Goal: Task Accomplishment & Management: Manage account settings

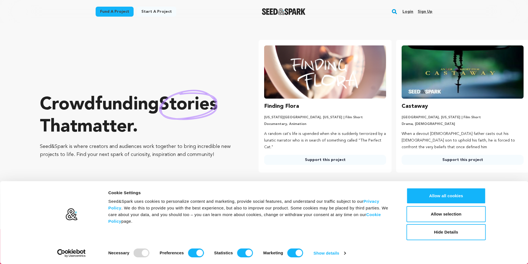
click at [429, 13] on link "Sign up" at bounding box center [425, 11] width 15 height 9
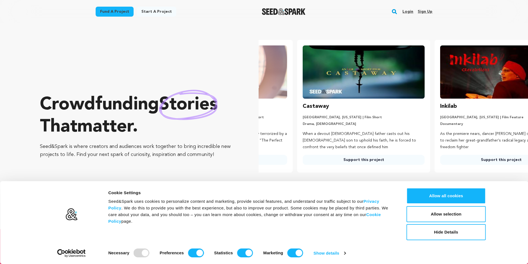
scroll to position [0, 141]
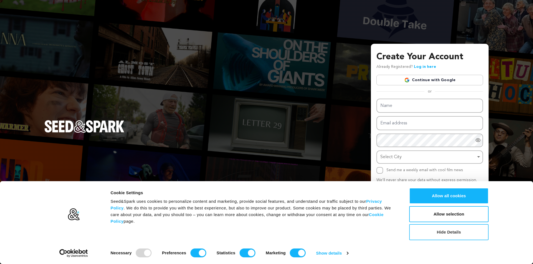
click at [462, 236] on button "Hide Details" at bounding box center [448, 232] width 79 height 16
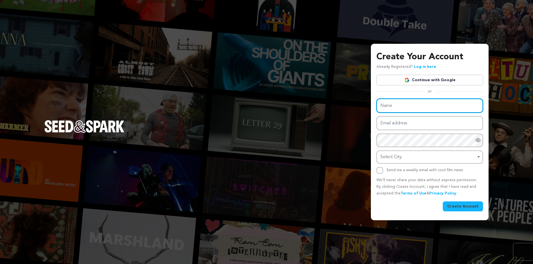
click at [418, 106] on input "Name" at bounding box center [429, 106] width 107 height 14
type input "IndexNhanh"
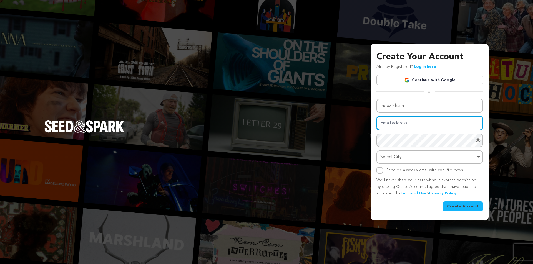
click at [418, 121] on input "Email address" at bounding box center [429, 123] width 107 height 14
type input "[EMAIL_ADDRESS][DOMAIN_NAME]"
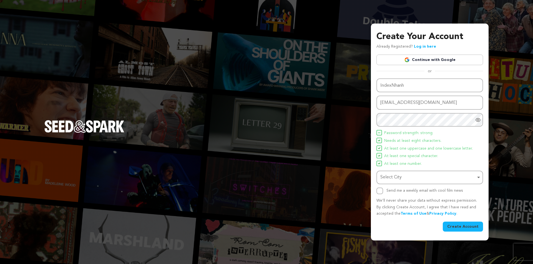
click at [397, 155] on span "At least one special character." at bounding box center [411, 156] width 54 height 7
click at [395, 178] on div "Select City Remove item" at bounding box center [427, 178] width 95 height 8
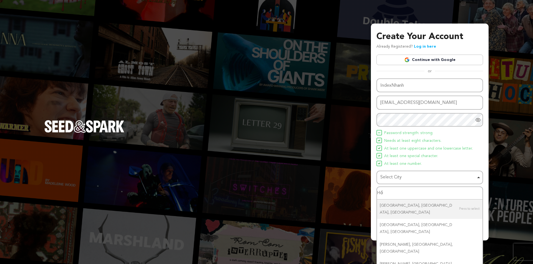
type input "H"
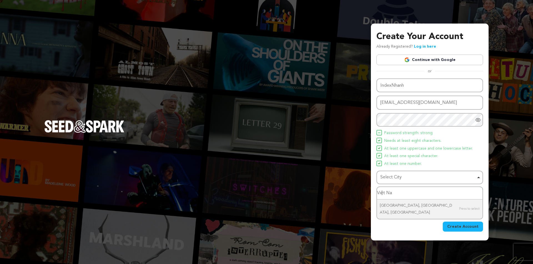
type input "Việt Nam"
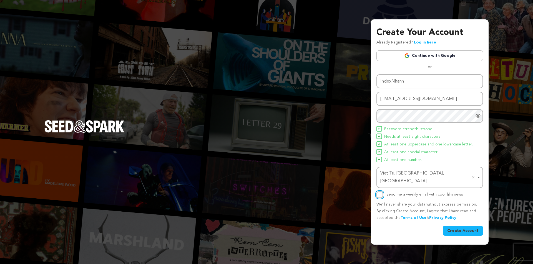
click at [380, 192] on input "Send me a weekly email with cool film news" at bounding box center [379, 195] width 7 height 7
checkbox input "true"
click at [461, 228] on button "Create Account" at bounding box center [462, 231] width 40 height 10
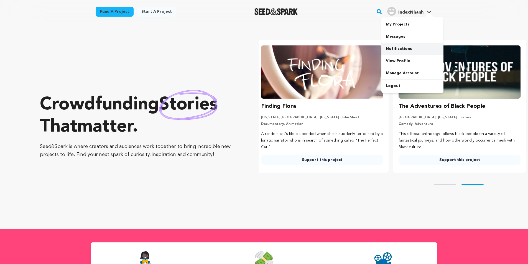
scroll to position [0, 142]
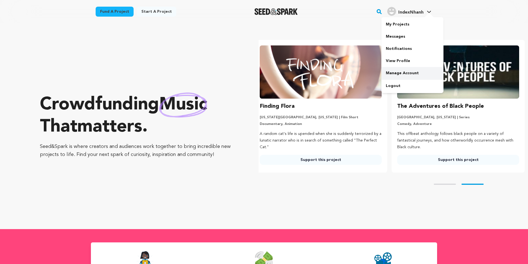
click at [398, 75] on link "Manage Account" at bounding box center [413, 73] width 62 height 12
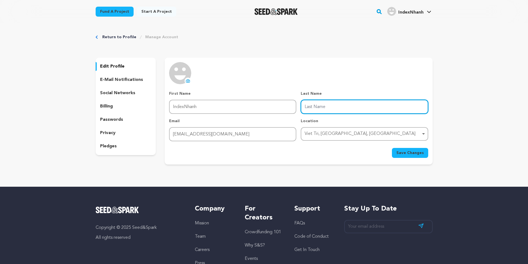
click at [348, 111] on input "Last Name" at bounding box center [364, 107] width 127 height 14
type input "Nhanh"
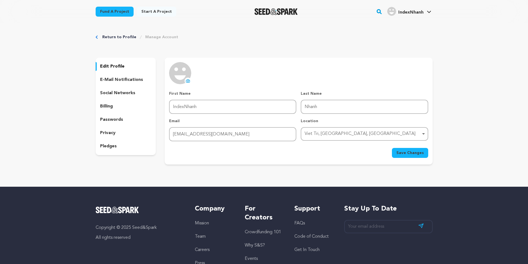
click at [189, 80] on icon at bounding box center [188, 81] width 4 height 4
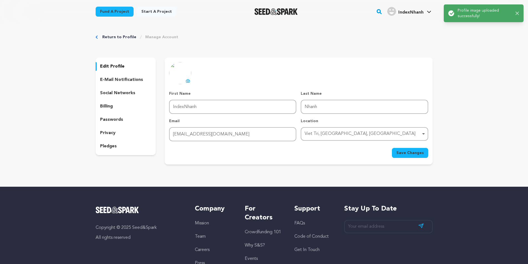
click at [403, 150] on button "Save Changes" at bounding box center [410, 153] width 36 height 10
click at [119, 63] on p "edit profile" at bounding box center [112, 66] width 24 height 7
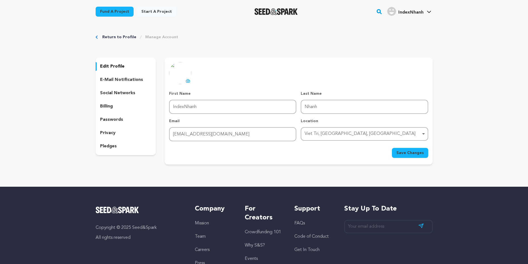
click at [109, 69] on p "edit profile" at bounding box center [112, 66] width 24 height 7
click at [110, 66] on p "edit profile" at bounding box center [112, 66] width 24 height 7
click at [120, 92] on p "social networks" at bounding box center [117, 93] width 35 height 7
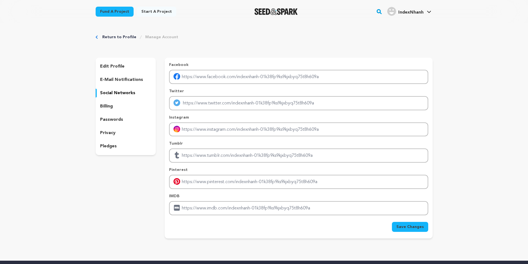
click at [112, 93] on p "social networks" at bounding box center [117, 93] width 35 height 7
click at [111, 66] on p "edit profile" at bounding box center [112, 66] width 24 height 7
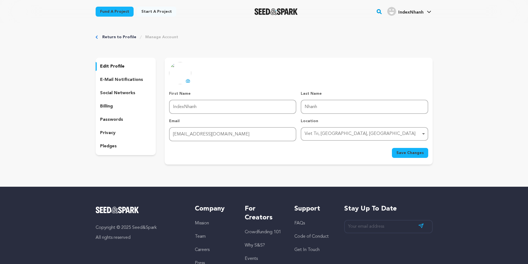
click at [404, 11] on span "IndexNhanh" at bounding box center [411, 12] width 25 height 4
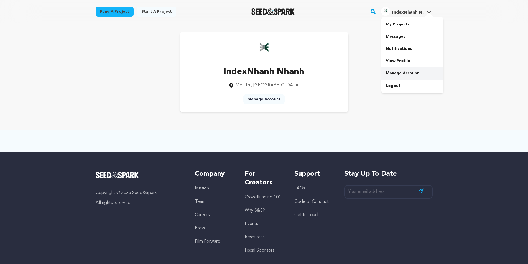
click at [401, 71] on link "Manage Account" at bounding box center [413, 73] width 62 height 12
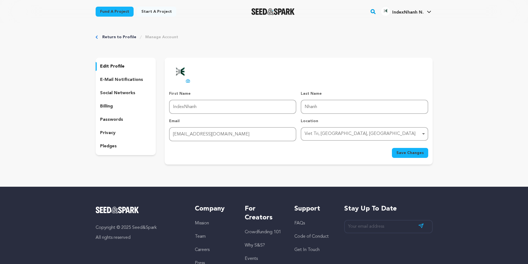
click at [137, 80] on p "e-mail notifications" at bounding box center [121, 80] width 43 height 7
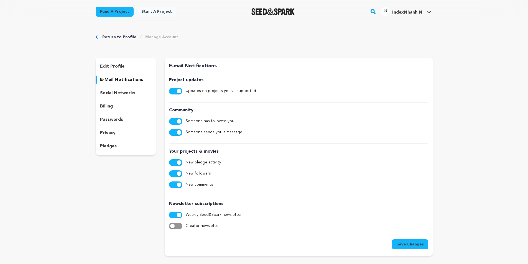
click at [135, 90] on div "social networks" at bounding box center [126, 93] width 60 height 9
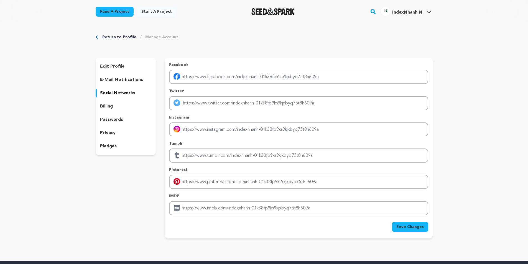
click at [107, 108] on p "billing" at bounding box center [106, 106] width 13 height 7
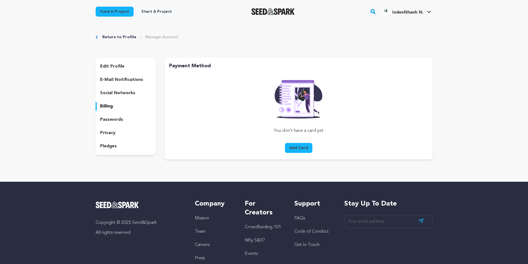
click at [113, 122] on p "passwords" at bounding box center [111, 120] width 23 height 7
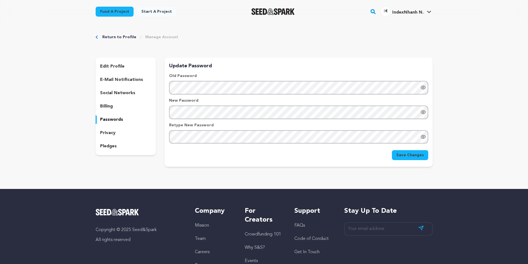
click at [111, 130] on p "privacy" at bounding box center [108, 133] width 16 height 7
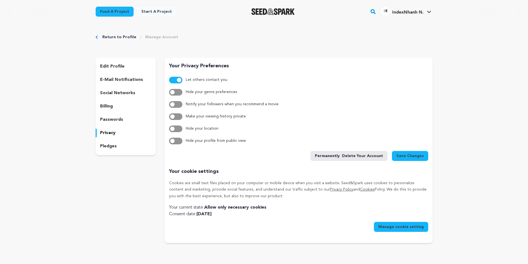
click at [117, 65] on p "edit profile" at bounding box center [112, 66] width 24 height 7
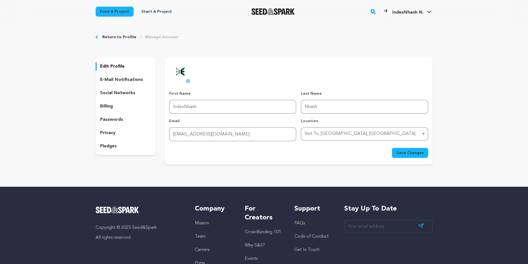
click at [113, 80] on p "e-mail notifications" at bounding box center [121, 80] width 43 height 7
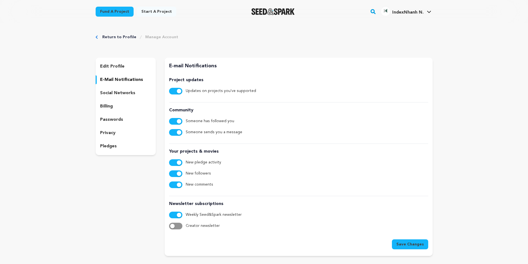
click at [113, 88] on div "edit profile e-mail notifications social networks billing passwords privacy ple…" at bounding box center [126, 107] width 60 height 98
click at [421, 13] on span "IndexNhanh N." at bounding box center [408, 12] width 31 height 4
